Goal: Task Accomplishment & Management: Manage account settings

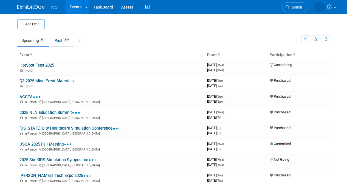
click at [60, 41] on link "Past 240" at bounding box center [63, 40] width 24 height 10
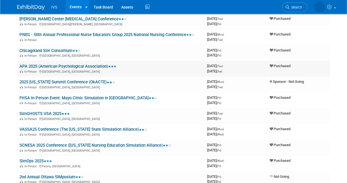
scroll to position [55, 0]
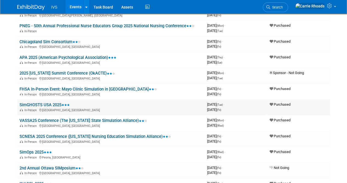
click at [40, 104] on link "SimGHOSTS USA 2025" at bounding box center [44, 104] width 50 height 5
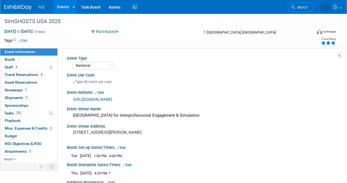
select select "National"
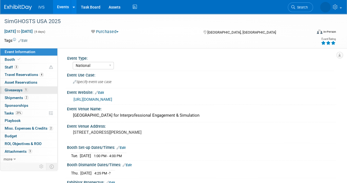
click at [15, 89] on span "Giveaways 1" at bounding box center [16, 90] width 23 height 4
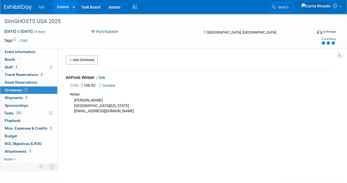
click at [11, 9] on img at bounding box center [17, 7] width 27 height 5
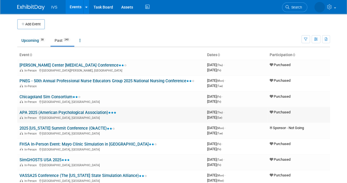
click at [44, 111] on link "APA 2025 (American Psychological Association)" at bounding box center [67, 112] width 97 height 5
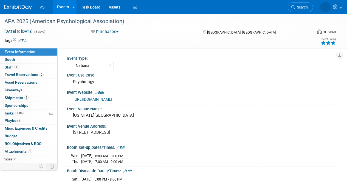
select select "National"
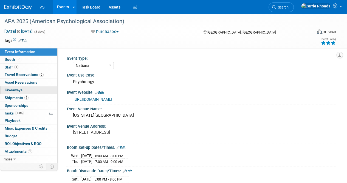
click at [17, 91] on span "Giveaways 0" at bounding box center [14, 90] width 18 height 4
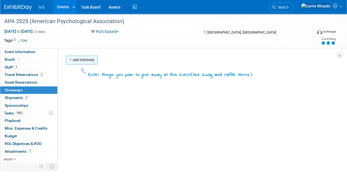
click at [81, 61] on link "Add Giveaway" at bounding box center [82, 59] width 32 height 9
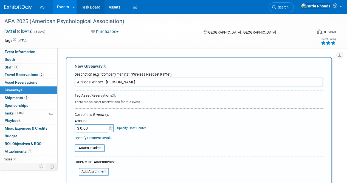
type input "AirPods Winner - David"
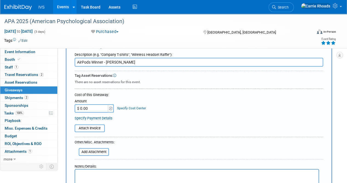
scroll to position [55, 0]
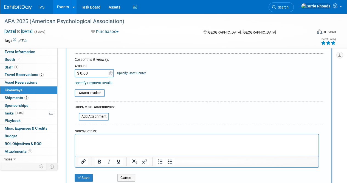
click at [132, 141] on p "Rich Text Area. Press ALT-0 for help." at bounding box center [197, 138] width 237 height 5
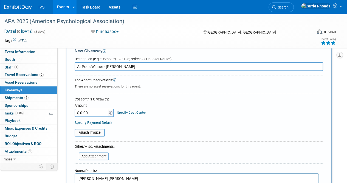
scroll to position [0, 0]
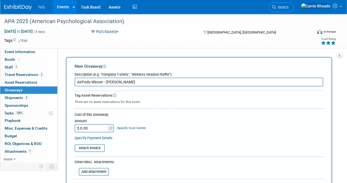
click at [145, 77] on input "AirPods Winner - David" at bounding box center [199, 81] width 249 height 9
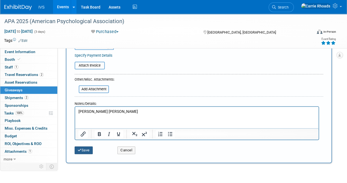
type input "AirPods Winner"
click at [91, 150] on button "Save" at bounding box center [84, 150] width 18 height 8
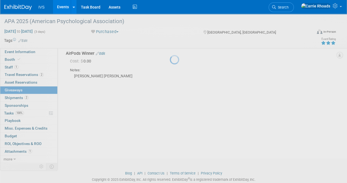
scroll to position [12, 0]
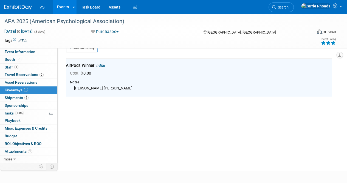
click at [17, 9] on img at bounding box center [17, 7] width 27 height 5
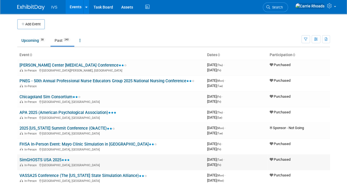
click at [44, 160] on link "SimGHOSTS USA 2025" at bounding box center [44, 159] width 50 height 5
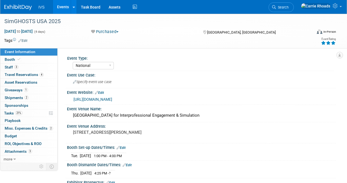
select select "National"
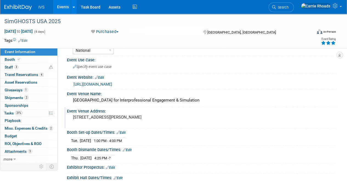
scroll to position [27, 0]
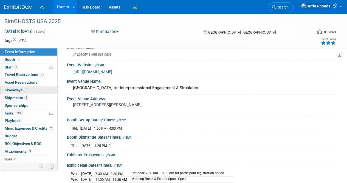
click at [10, 93] on link "1 Giveaways 1" at bounding box center [28, 89] width 57 height 7
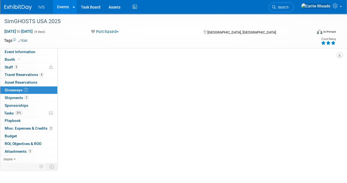
scroll to position [0, 0]
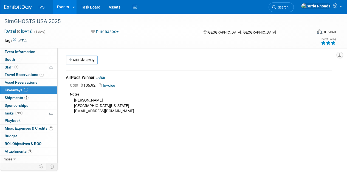
click at [17, 4] on link at bounding box center [21, 4] width 34 height 4
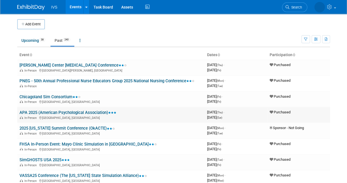
click at [31, 110] on link "APA 2025 (American Psychological Association)" at bounding box center [67, 112] width 97 height 5
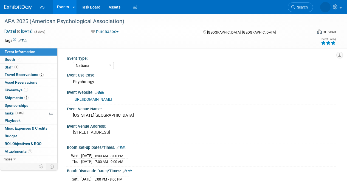
select select "National"
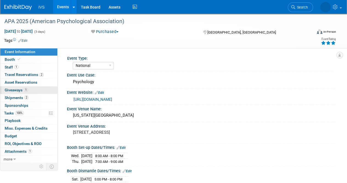
click at [18, 90] on span "Giveaways 1" at bounding box center [16, 90] width 23 height 4
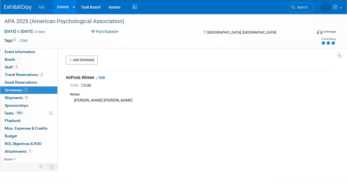
click at [124, 100] on div "[PERSON_NAME] [PERSON_NAME]" at bounding box center [201, 100] width 262 height 6
click at [105, 76] on link "Edit" at bounding box center [100, 78] width 9 height 4
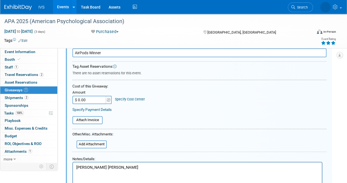
scroll to position [90, 0]
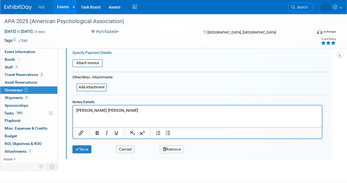
click at [148, 105] on div at bounding box center [197, 122] width 250 height 34
click at [148, 109] on p "David Pascale Hague" at bounding box center [197, 110] width 243 height 6
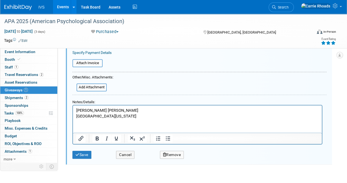
click at [142, 115] on p "University of Kentucky" at bounding box center [197, 116] width 243 height 6
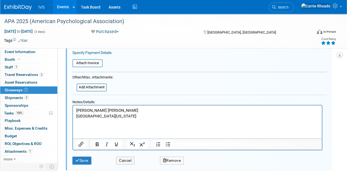
paste body "Rich Text Area. Press ALT-0 for help."
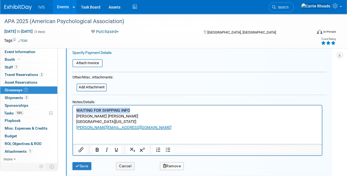
drag, startPoint x: 139, startPoint y: 110, endPoint x: 74, endPoint y: 105, distance: 65.3
click at [74, 105] on html "WAITING FOR SHIPPING INFO David Pascale Hague University of Kentucky david@clar…" at bounding box center [197, 117] width 249 height 25
click at [97, 147] on icon "Bold" at bounding box center [97, 149] width 7 height 7
click at [85, 164] on button "Save" at bounding box center [81, 166] width 19 height 8
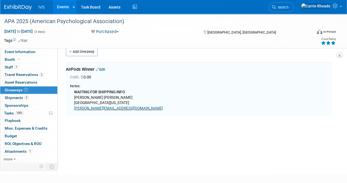
scroll to position [8, 0]
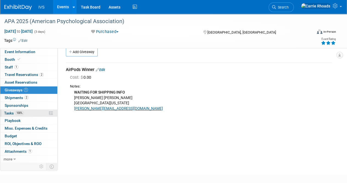
click at [12, 112] on span "Tasks 100%" at bounding box center [14, 113] width 20 height 4
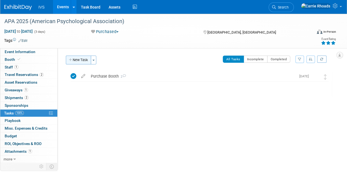
click at [77, 59] on button "New Task" at bounding box center [78, 59] width 25 height 9
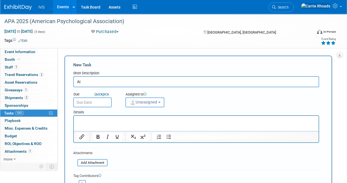
type input "A"
type input "Ship AirPods to Winner"
click at [88, 102] on input "text" at bounding box center [92, 102] width 38 height 10
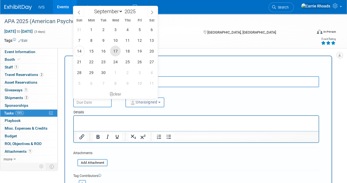
click at [115, 51] on span "17" at bounding box center [115, 51] width 11 height 11
type input "Sep 17, 2025"
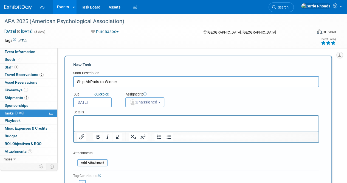
click at [147, 103] on span "Unassigned" at bounding box center [143, 102] width 28 height 4
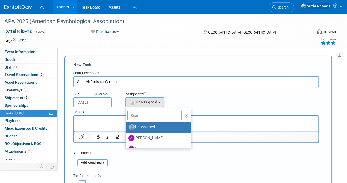
click at [144, 116] on input "text" at bounding box center [154, 115] width 55 height 9
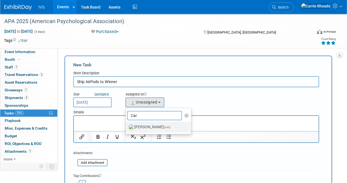
type input "Car"
click at [147, 128] on label "Carrie Rhoads (me)" at bounding box center [157, 126] width 57 height 9
click at [127, 128] on input "Carrie Rhoads (me)" at bounding box center [125, 126] width 4 height 4
select select "5b2fb08f-64b8-4437-9630-b83e86b7043e"
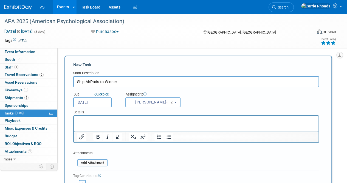
click at [140, 121] on p "Rich Text Area. Press ALT-0 for help." at bounding box center [196, 120] width 239 height 5
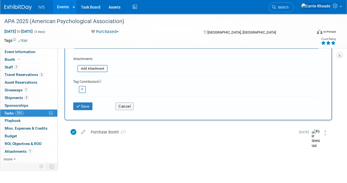
scroll to position [97, 0]
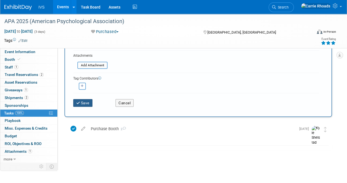
click at [83, 101] on button "Save" at bounding box center [82, 103] width 19 height 8
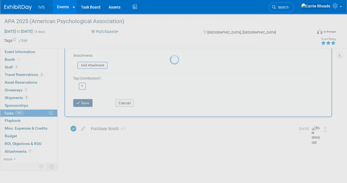
scroll to position [0, 0]
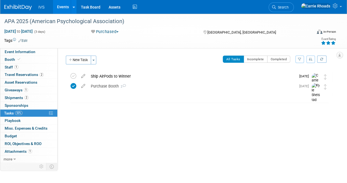
click at [17, 8] on img at bounding box center [17, 7] width 27 height 5
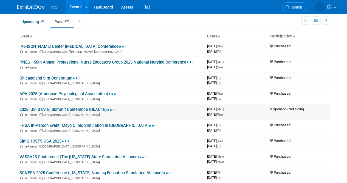
scroll to position [27, 0]
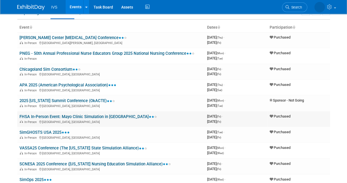
click at [47, 117] on link "FHSA In-Person Event: Mayo Clinic Simulation in [GEOGRAPHIC_DATA]" at bounding box center [88, 116] width 138 height 5
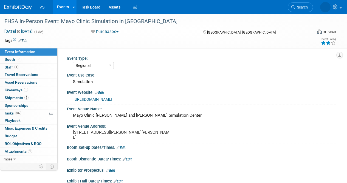
select select "Regional"
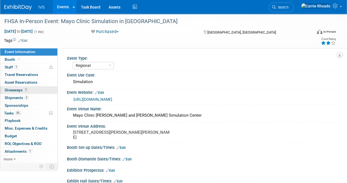
click at [19, 90] on span "Giveaways 1" at bounding box center [16, 90] width 23 height 4
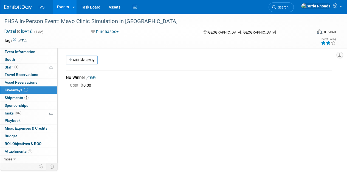
click at [12, 4] on link at bounding box center [21, 4] width 34 height 4
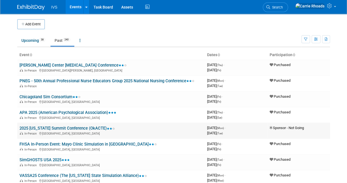
click at [37, 127] on link "2025 [US_STATE] Summit Conference (OkACTE)" at bounding box center [67, 127] width 96 height 5
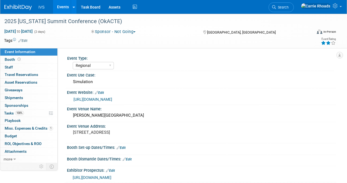
select select "Regional"
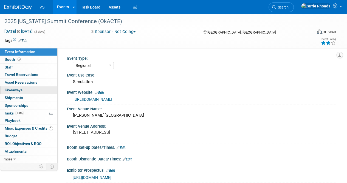
click at [16, 90] on span "Giveaways 0" at bounding box center [14, 90] width 18 height 4
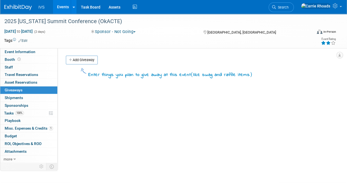
click at [13, 5] on img at bounding box center [17, 7] width 27 height 5
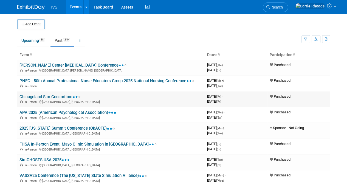
click at [36, 95] on link "Chicagoland Sim Consortium" at bounding box center [49, 96] width 61 height 5
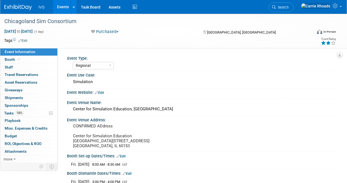
select select "Regional"
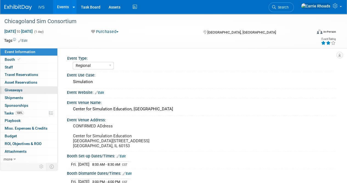
click at [14, 91] on span "Giveaways 0" at bounding box center [14, 90] width 18 height 4
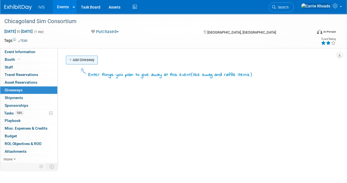
click at [85, 59] on link "Add Giveaway" at bounding box center [82, 59] width 32 height 9
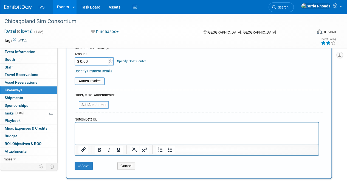
scroll to position [82, 0]
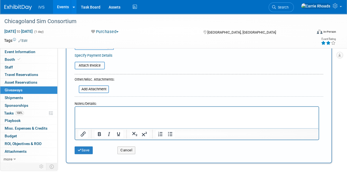
type input "AirPods Winner"
click at [119, 114] on html at bounding box center [197, 111] width 244 height 8
paste body "Rich Text Area. Press ALT-0 for help."
click at [102, 112] on p "[PERSON_NAME] – Advocate Healthcare is the AirPods winner for this show." at bounding box center [197, 111] width 237 height 5
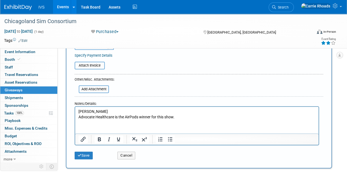
drag, startPoint x: 182, startPoint y: 119, endPoint x: 273, endPoint y: 241, distance: 151.8
click at [116, 119] on html "[PERSON_NAME] Advocate Healthcare is the AirPods winner for this show." at bounding box center [197, 113] width 244 height 13
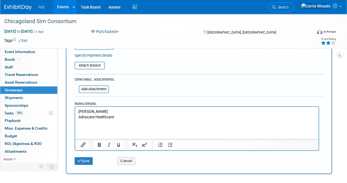
click at [78, 112] on body "[PERSON_NAME] Advocate Healthcare" at bounding box center [197, 117] width 238 height 16
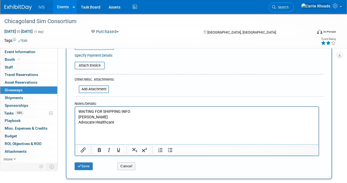
drag, startPoint x: 136, startPoint y: 108, endPoint x: 72, endPoint y: 115, distance: 63.6
click at [75, 115] on html "WAITING FOR SHIPPING INFO [PERSON_NAME] Advocate Healthcare" at bounding box center [197, 119] width 244 height 24
click at [141, 110] on p "WAITING FOR SHIPPING INFO" at bounding box center [197, 111] width 237 height 5
drag, startPoint x: 137, startPoint y: 111, endPoint x: 76, endPoint y: 112, distance: 61.8
click at [76, 112] on html "WAITING FOR SHIPPING INFO [PERSON_NAME] Advocate Healthcare" at bounding box center [197, 119] width 244 height 24
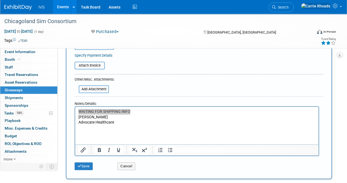
click at [102, 154] on div at bounding box center [197, 149] width 244 height 11
click at [99, 151] on icon "Bold" at bounding box center [99, 149] width 7 height 7
click at [82, 163] on button "Save" at bounding box center [84, 166] width 18 height 8
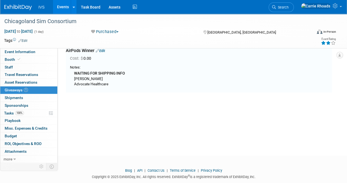
scroll to position [12, 0]
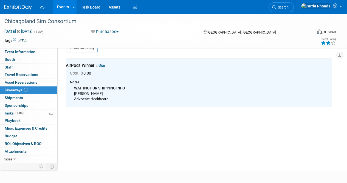
click at [122, 120] on div "Event Type: National Regional Sponsorship Event Use Case: Simulation Event Webs…" at bounding box center [197, 92] width 279 height 113
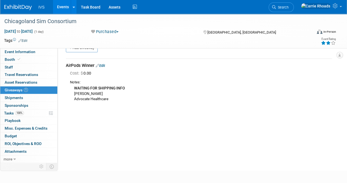
click at [120, 98] on div "WAITING FOR SHIPPING INFO Vada Wiley Advocate Healthcare" at bounding box center [201, 93] width 262 height 17
click at [121, 99] on div "WAITING FOR SHIPPING INFO Vada Wiley Advocate Healthcare" at bounding box center [201, 93] width 262 height 17
drag, startPoint x: 101, startPoint y: 66, endPoint x: 104, endPoint y: 75, distance: 10.2
click at [101, 66] on link "Edit" at bounding box center [100, 65] width 9 height 4
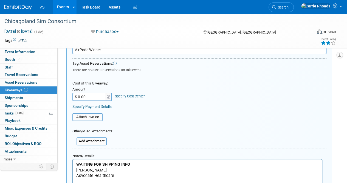
scroll to position [90, 0]
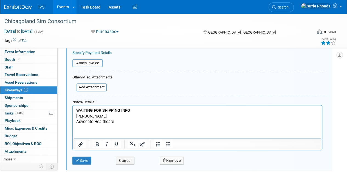
click at [129, 123] on p "WAITING FOR SHIPPING INFO Vada Wiley Advocate Healthcare" at bounding box center [197, 115] width 243 height 17
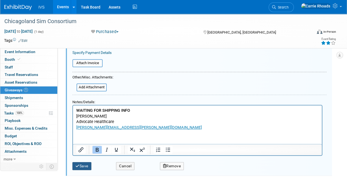
click at [87, 164] on button "Save" at bounding box center [81, 166] width 19 height 8
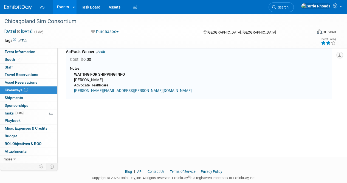
scroll to position [8, 0]
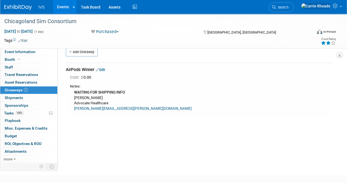
click at [103, 69] on link "Edit" at bounding box center [100, 70] width 9 height 4
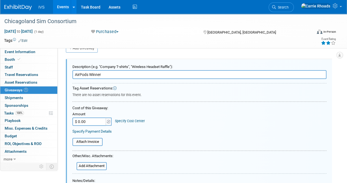
scroll to position [90, 0]
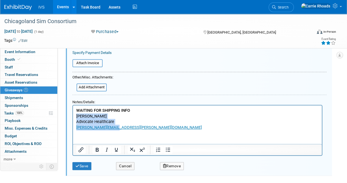
drag, startPoint x: 130, startPoint y: 128, endPoint x: 146, endPoint y: 220, distance: 94.1
click at [73, 116] on html "WAITING FOR SHIPPING INFO Vada Wiley Advocate Healthcare vada.wiley@aah.org﻿" at bounding box center [197, 117] width 249 height 25
click at [97, 149] on icon "Bold" at bounding box center [97, 149] width 7 height 7
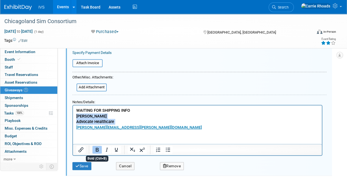
click at [97, 149] on icon "Bold" at bounding box center [97, 149] width 7 height 7
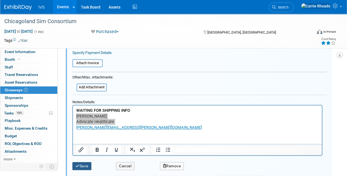
click at [83, 165] on button "Save" at bounding box center [81, 166] width 19 height 8
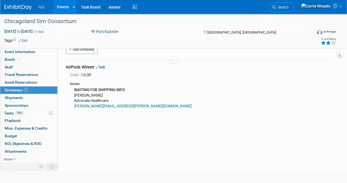
scroll to position [8, 0]
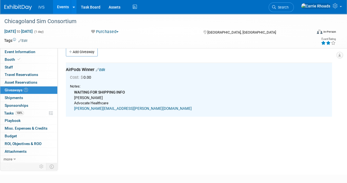
click at [125, 121] on div "Event Type: National Regional Sponsorship Event Use Case: Simulation Event Webs…" at bounding box center [197, 96] width 279 height 113
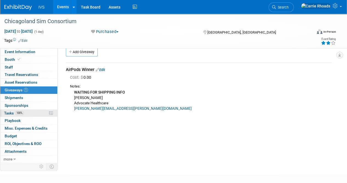
click at [10, 113] on span "Tasks 100%" at bounding box center [14, 113] width 20 height 4
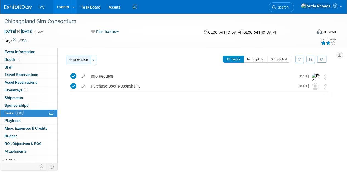
click at [79, 59] on button "New Task" at bounding box center [78, 59] width 25 height 9
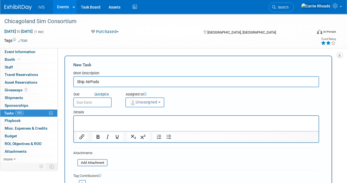
type input "Ship AirPods"
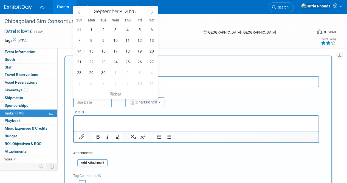
click at [87, 103] on input "text" at bounding box center [92, 102] width 38 height 10
click at [118, 52] on span "17" at bounding box center [115, 51] width 11 height 11
type input "[DATE]"
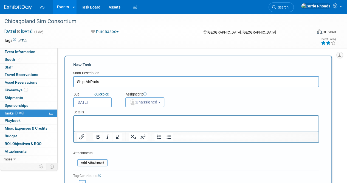
click at [147, 103] on span "Unassigned" at bounding box center [143, 102] width 28 height 4
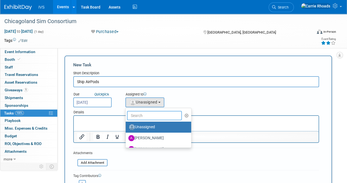
click at [146, 117] on input "text" at bounding box center [154, 115] width 55 height 9
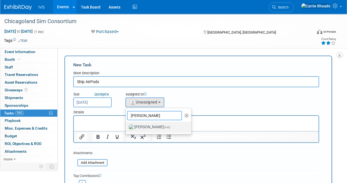
type input "Carr"
click at [146, 124] on label "Carrie Rhoads (me)" at bounding box center [157, 126] width 57 height 9
click at [127, 124] on input "Carrie Rhoads (me)" at bounding box center [125, 126] width 4 height 4
select select "5b2fb08f-64b8-4437-9630-b83e86b7043e"
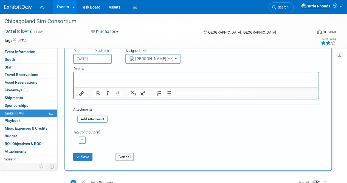
scroll to position [97, 0]
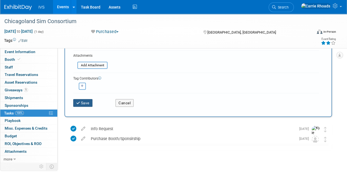
click at [87, 104] on button "Save" at bounding box center [82, 103] width 19 height 8
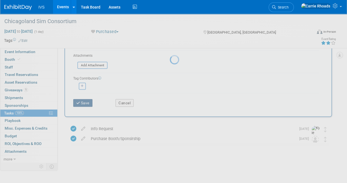
scroll to position [0, 0]
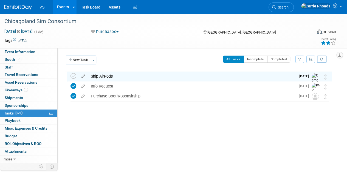
click at [6, 10] on img at bounding box center [17, 7] width 27 height 5
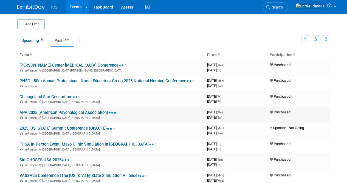
click at [36, 112] on link "APA 2025 (American Psychological Association)" at bounding box center [67, 112] width 97 height 5
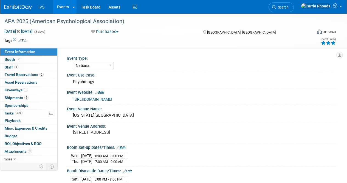
select select "National"
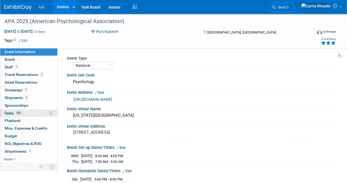
click at [14, 113] on span "Tasks 50%" at bounding box center [13, 113] width 18 height 4
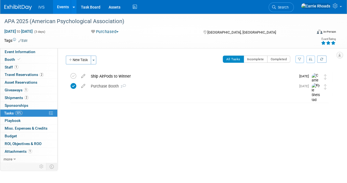
click at [19, 6] on img at bounding box center [17, 7] width 27 height 5
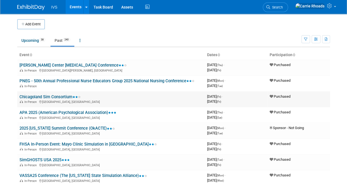
click at [32, 100] on span "In-Person" at bounding box center [31, 102] width 14 height 4
click at [32, 97] on link "Chicagoland Sim Consortium" at bounding box center [49, 96] width 61 height 5
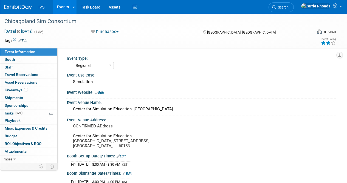
select select "Regional"
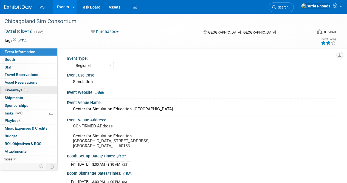
click at [15, 88] on span "Giveaways 1" at bounding box center [16, 90] width 23 height 4
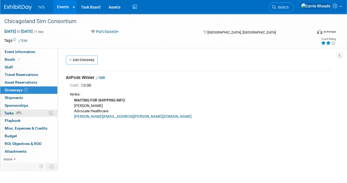
click at [12, 113] on span "Tasks 67%" at bounding box center [13, 113] width 18 height 4
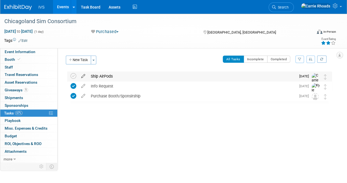
click at [83, 77] on icon at bounding box center [84, 74] width 10 height 7
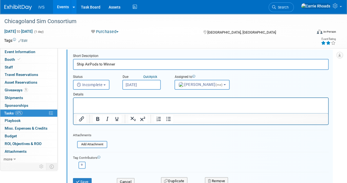
scroll to position [82, 0]
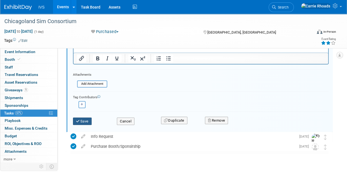
type input "Ship AirPods to Winner"
click at [85, 119] on button "Save" at bounding box center [82, 121] width 19 height 8
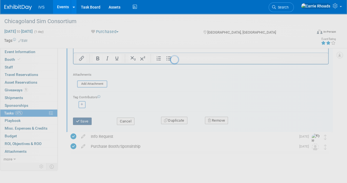
scroll to position [0, 0]
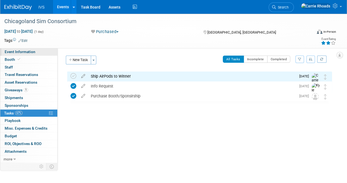
click at [15, 51] on span "Event Information" at bounding box center [20, 51] width 31 height 4
select select "Regional"
